Goal: Information Seeking & Learning: Learn about a topic

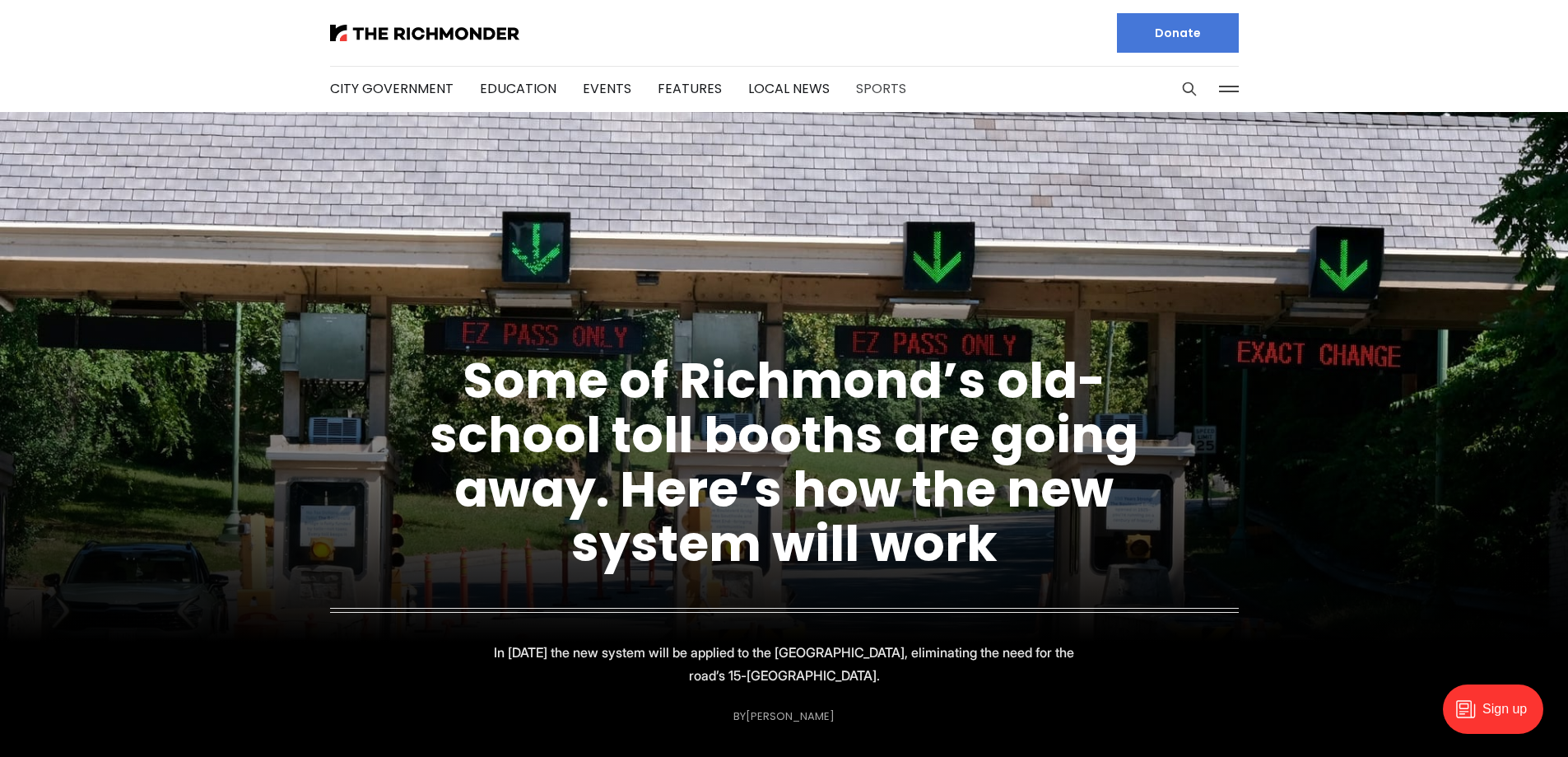
click at [865, 84] on link "Sports" at bounding box center [881, 88] width 51 height 19
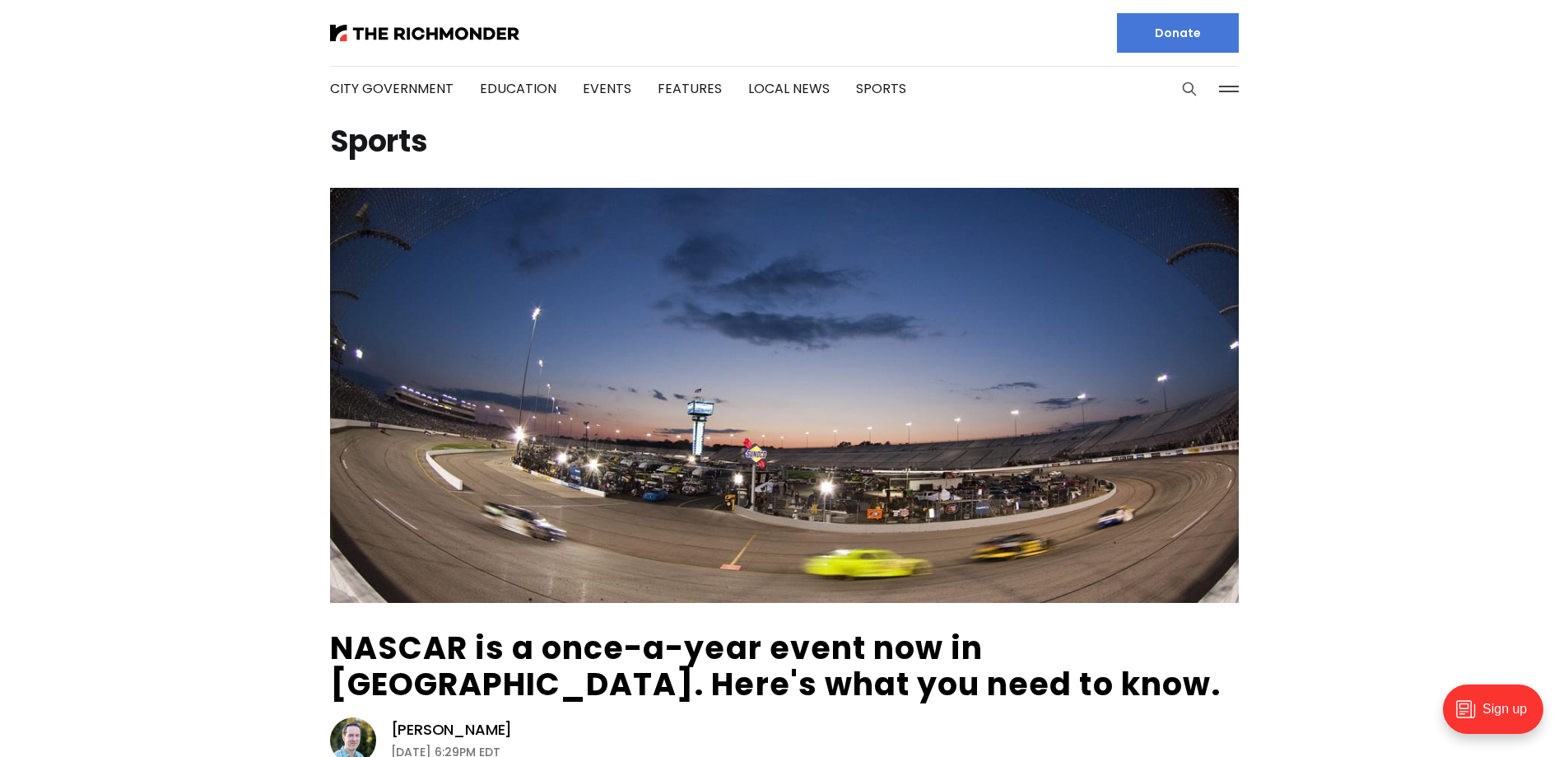
click at [1184, 86] on icon "Search this site" at bounding box center [1189, 89] width 17 height 17
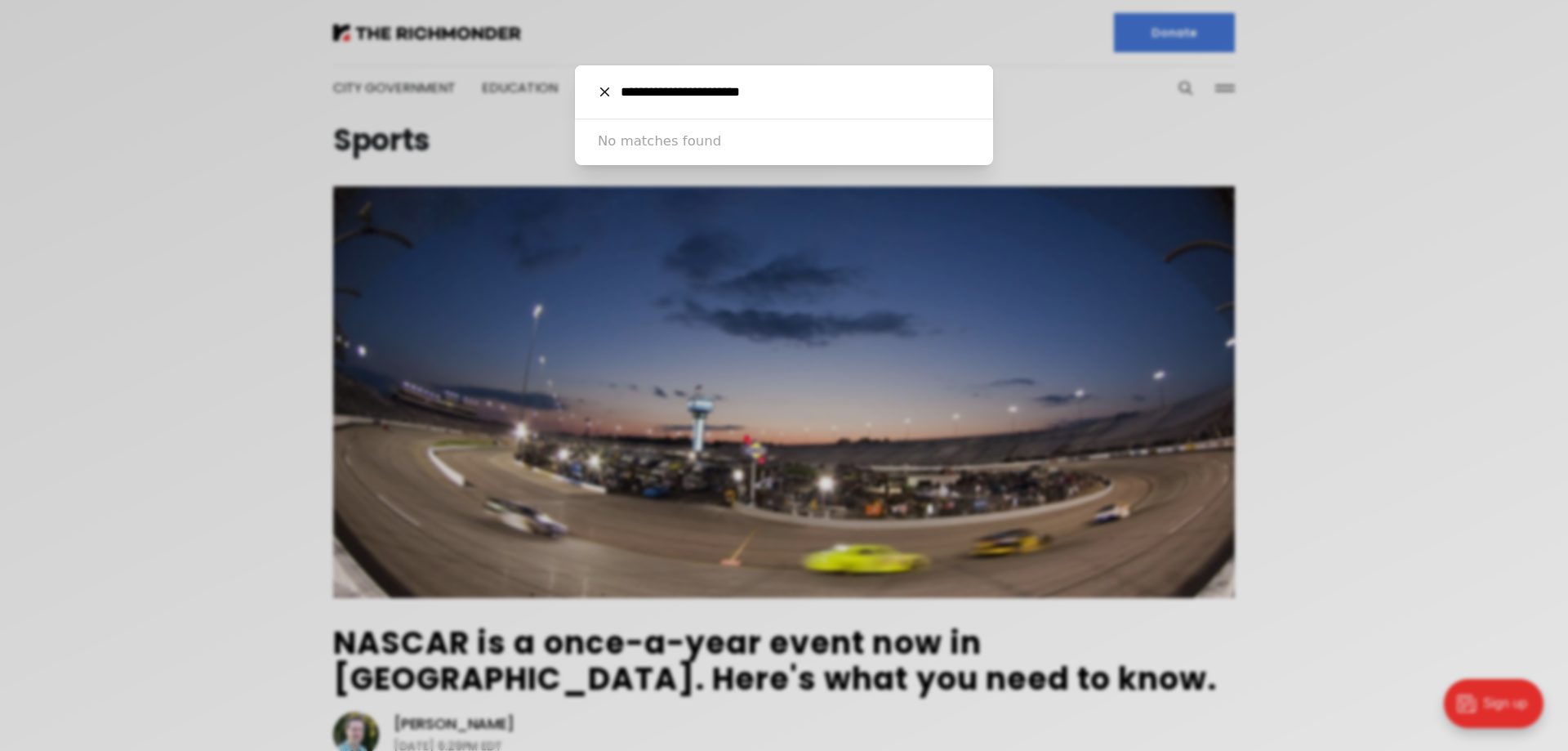
type input "**********"
